Goal: Browse casually

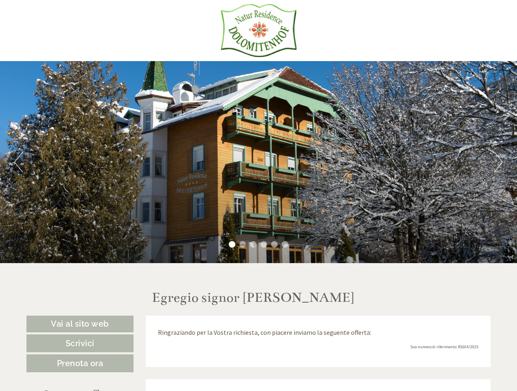
click at [259, 196] on div "Previous Next 1 2 3 4 5 6" at bounding box center [258, 162] width 517 height 202
click at [18, 162] on button "Previous" at bounding box center [18, 162] width 9 height 20
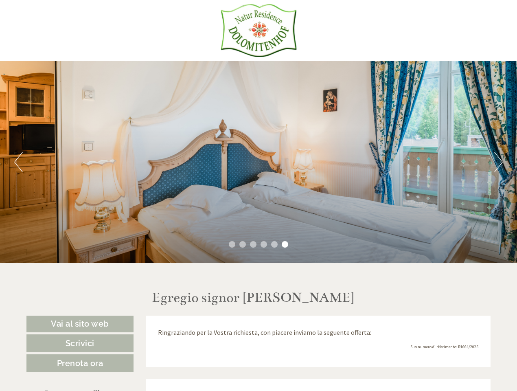
click at [259, 162] on div "Previous Next 1 2 3 4 5 6" at bounding box center [258, 162] width 517 height 202
click at [499, 162] on button "Next" at bounding box center [499, 162] width 9 height 20
click at [232, 244] on li "1" at bounding box center [232, 244] width 7 height 7
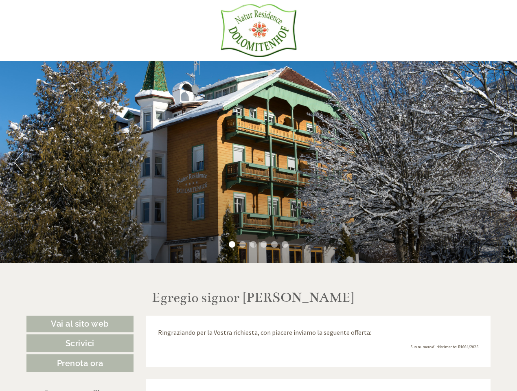
click at [243, 244] on li "2" at bounding box center [243, 244] width 7 height 7
click at [253, 244] on li "3" at bounding box center [253, 244] width 7 height 7
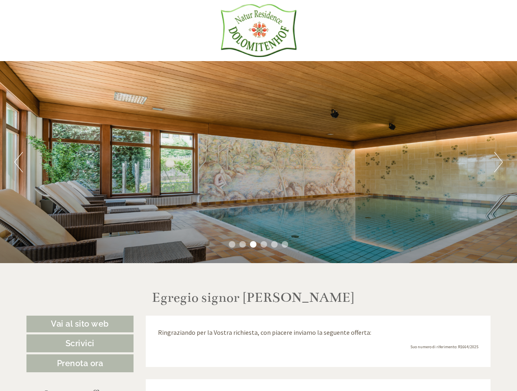
click at [264, 244] on li "4" at bounding box center [264, 244] width 7 height 7
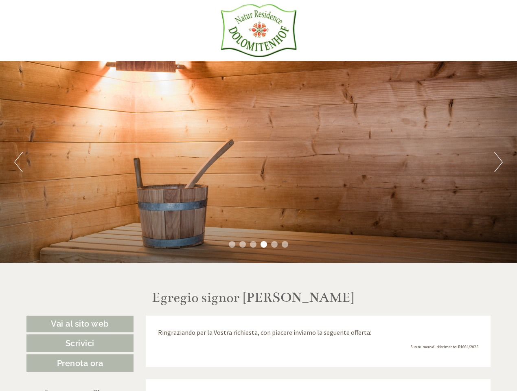
click at [275, 244] on li "5" at bounding box center [274, 244] width 7 height 7
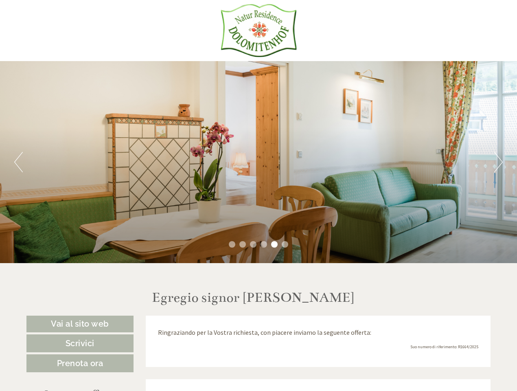
click at [285, 244] on li "6" at bounding box center [285, 244] width 7 height 7
